Goal: Task Accomplishment & Management: Use online tool/utility

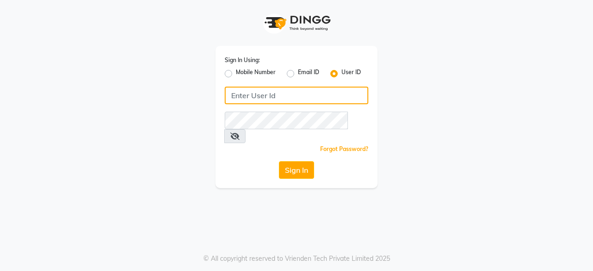
click at [299, 124] on div "Sign In Using: Mobile Number Email ID User ID Remember me Forgot Password? Sign…" at bounding box center [296, 117] width 162 height 142
type input "e1976-18"
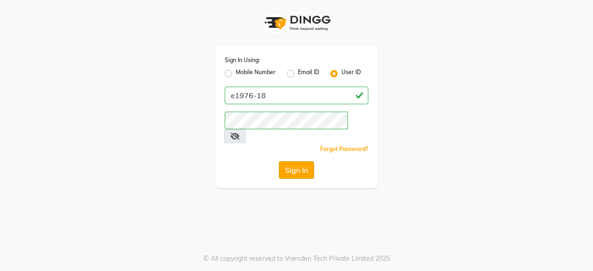
click at [299, 161] on button "Sign In" at bounding box center [296, 170] width 35 height 18
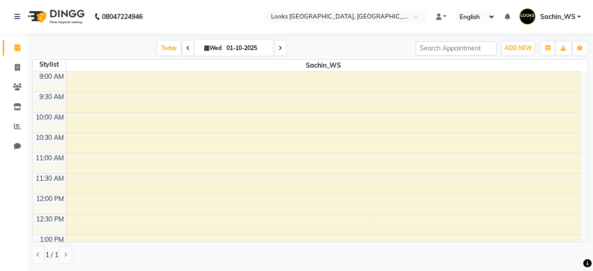
click at [38, 16] on img at bounding box center [55, 17] width 63 height 26
click at [13, 66] on span at bounding box center [17, 67] width 16 height 11
select select "service"
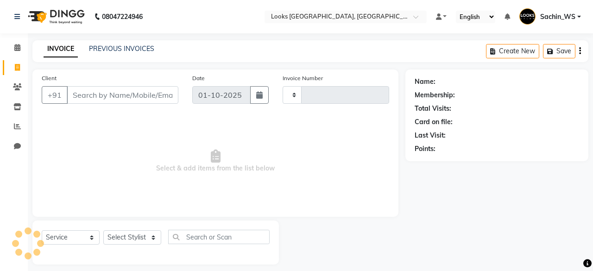
type input "6228"
select select "4718"
click at [62, 12] on img at bounding box center [55, 17] width 63 height 26
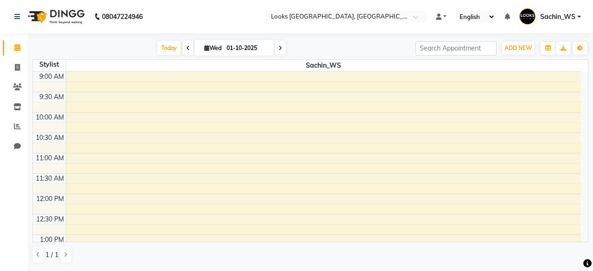
click at [278, 50] on icon at bounding box center [280, 48] width 4 height 6
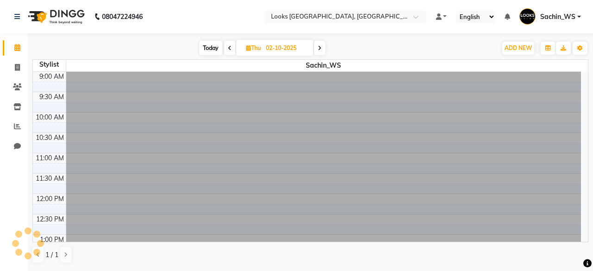
scroll to position [161, 0]
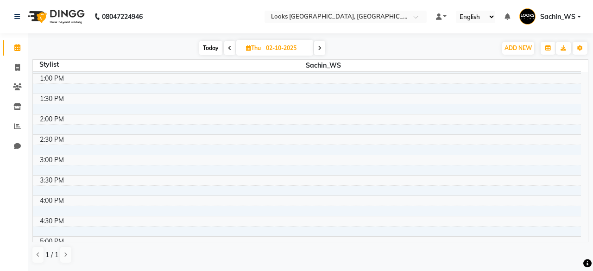
click at [228, 49] on icon at bounding box center [230, 48] width 4 height 6
type input "01-10-2025"
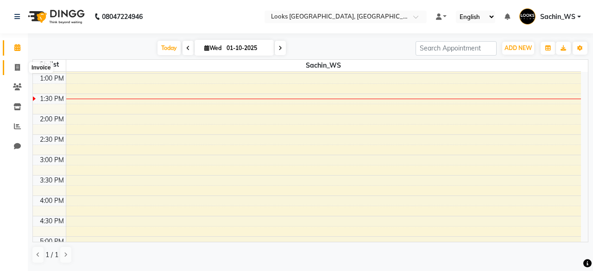
click at [14, 68] on span at bounding box center [17, 67] width 16 height 11
select select "service"
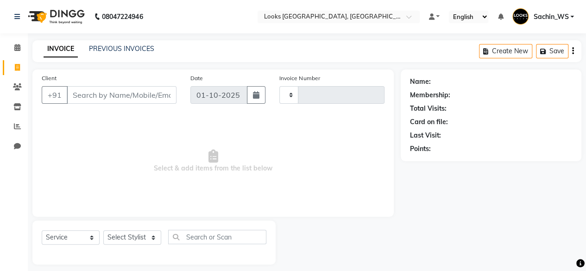
type input "6228"
select select "4718"
click at [124, 50] on link "PREVIOUS INVOICES" at bounding box center [121, 48] width 65 height 8
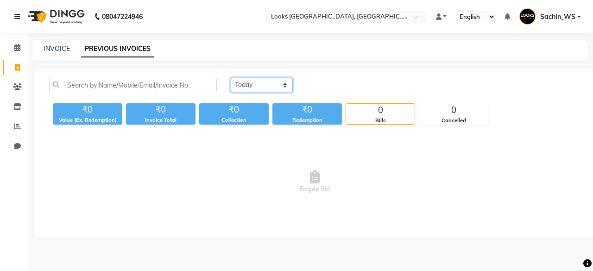
click at [262, 84] on select "[DATE] [DATE] Custom Range" at bounding box center [262, 85] width 62 height 14
click at [231, 78] on select "[DATE] [DATE] Custom Range" at bounding box center [262, 85] width 62 height 14
click at [259, 84] on select "[DATE] [DATE] Custom Range" at bounding box center [262, 85] width 62 height 14
select select "[DATE]"
click at [231, 78] on select "[DATE] [DATE] Custom Range" at bounding box center [262, 85] width 62 height 14
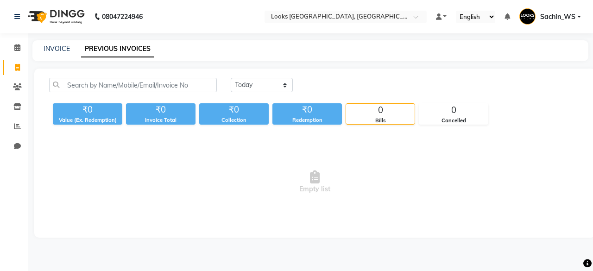
click at [38, 17] on img at bounding box center [55, 17] width 63 height 26
